Goal: Information Seeking & Learning: Find specific fact

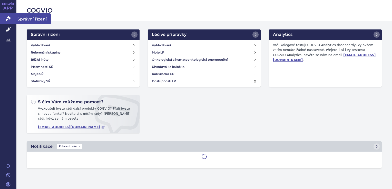
drag, startPoint x: 0, startPoint y: 0, endPoint x: 6, endPoint y: 20, distance: 20.5
click at [6, 20] on icon at bounding box center [8, 18] width 5 height 5
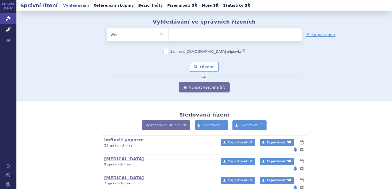
click at [187, 38] on ul at bounding box center [235, 33] width 133 height 11
click at [169, 38] on select at bounding box center [168, 34] width 0 height 13
type input "win"
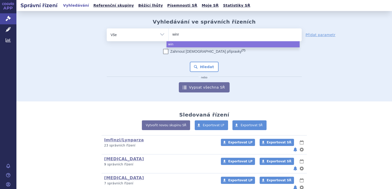
type input "winre"
type input "winrevai"
type input "winrevair"
select select "winrevair"
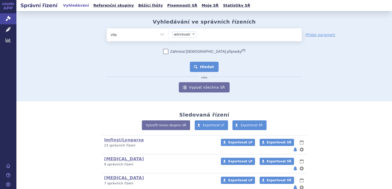
click at [214, 69] on button "Hledat" at bounding box center [204, 67] width 29 height 10
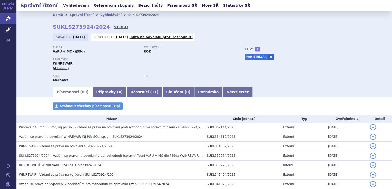
click at [114, 29] on link "VERSO" at bounding box center [121, 26] width 14 height 5
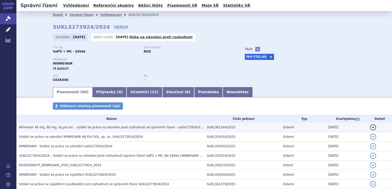
click at [118, 131] on td "Winrevair 45 mg, 60 mg, inj.plv.sol. - vzdání se práva na odvolání proti rozhod…" at bounding box center [110, 127] width 188 height 9
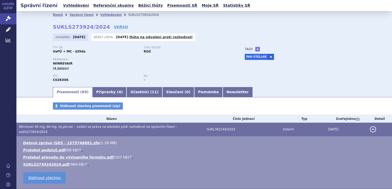
click at [85, 163] on link "🔍" at bounding box center [87, 165] width 4 height 4
click at [47, 163] on link "SUKLS2739242024.pdf" at bounding box center [46, 165] width 46 height 4
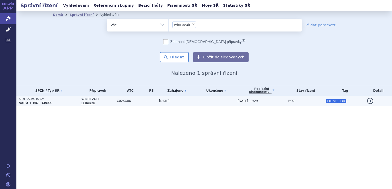
click at [51, 100] on p "SUKLS273924/2024" at bounding box center [49, 100] width 60 height 4
click at [53, 102] on p "VaPÚ + MC - §39da" at bounding box center [49, 103] width 60 height 4
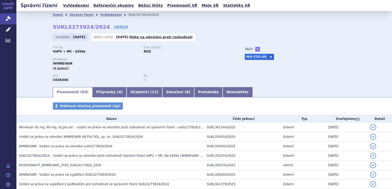
scroll to position [66, 0]
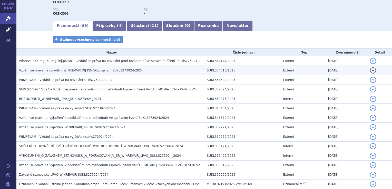
click at [115, 69] on span "Vzdání se práva na odvolání WINREVAIR INJ PLV SOL, sp. zn. SUKLS273924/2024" at bounding box center [81, 71] width 124 height 4
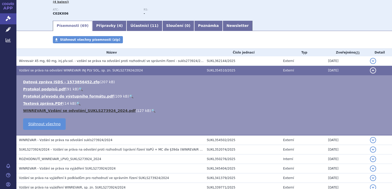
click at [81, 112] on link "WINREVAIR_Vzdání se odvolání_SUKLS273924_2024.pdf" at bounding box center [79, 111] width 113 height 4
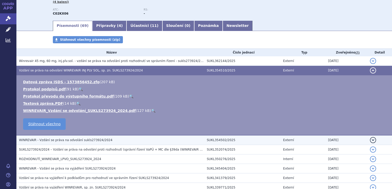
click at [103, 140] on h3 "WINREVAIR - Vzdání se práva na odvolání sukls273924/2024" at bounding box center [111, 140] width 185 height 5
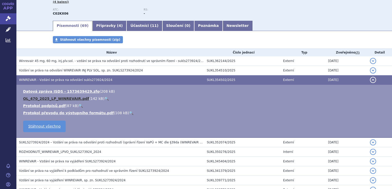
click at [73, 98] on link "OL_470_2025_LP_WINREVAIR.pdf" at bounding box center [56, 99] width 66 height 4
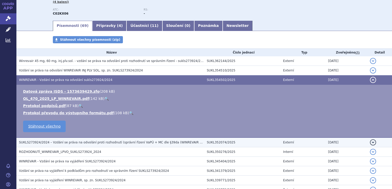
click at [129, 140] on h3 "SUKLS273924/2024 – Vzdání se práva na odvolání proti rozhodnutí (správní řízení…" at bounding box center [111, 142] width 185 height 5
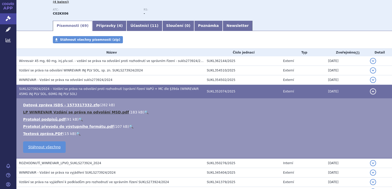
click at [78, 112] on link "LP WINREVAIR Vzdání se práva na odvolání MSD.pdf" at bounding box center [76, 112] width 106 height 4
click at [134, 189] on td "Vzdání se práva na vyjádření WINREVAIR, sp. zn. SUKLS273924/2024" at bounding box center [110, 191] width 188 height 9
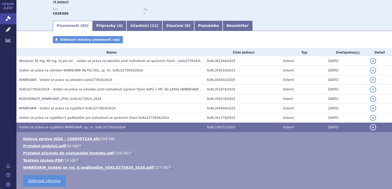
scroll to position [0, 0]
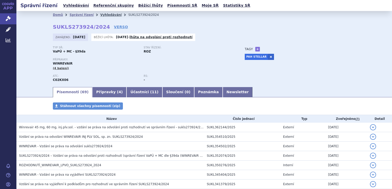
click at [104, 14] on link "Vyhledávání" at bounding box center [110, 15] width 21 height 4
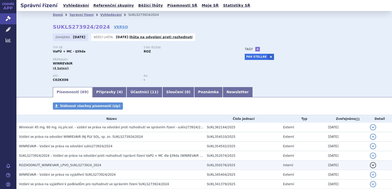
click at [88, 163] on td "ROZHODNUTÍ_WINREVAIR_LPVO_SUKLS273924_2024" at bounding box center [110, 165] width 188 height 9
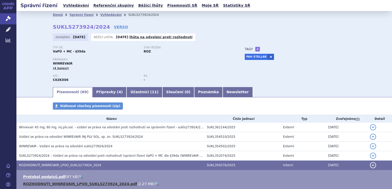
click at [100, 184] on link "ROZHODNUTI_WINREVAIR_LPVO_SUKLS273924_2024.pdf" at bounding box center [80, 184] width 114 height 4
